Goal: Browse casually

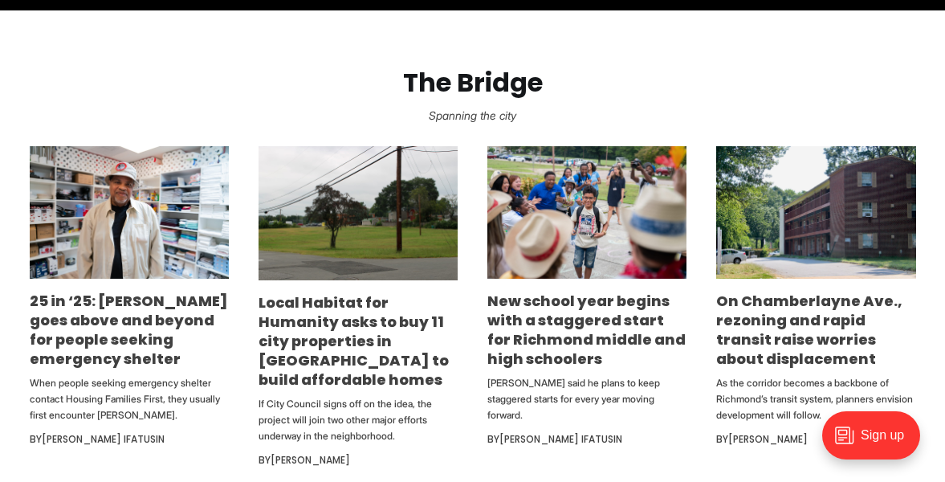
scroll to position [845, 0]
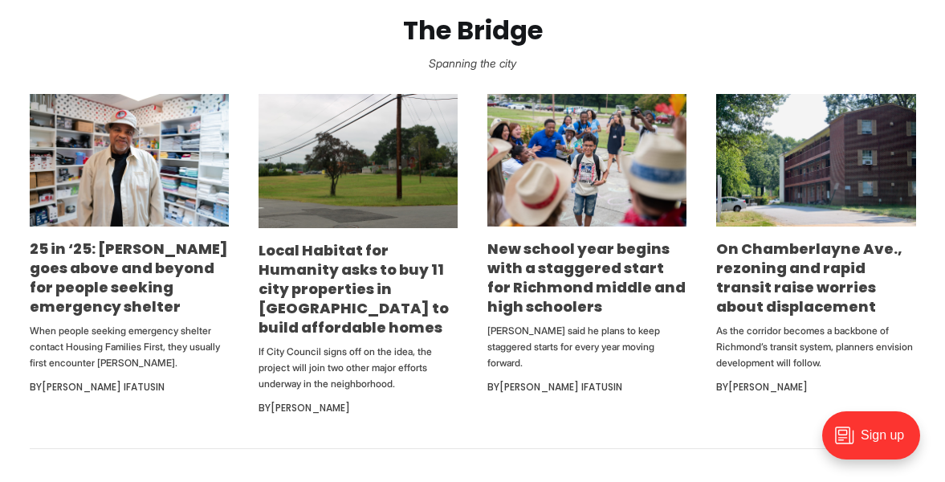
scroll to position [870, 0]
